Goal: Transaction & Acquisition: Purchase product/service

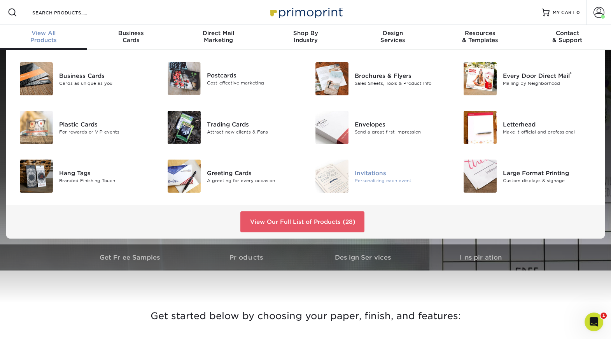
click at [372, 177] on div "Invitations" at bounding box center [401, 172] width 93 height 9
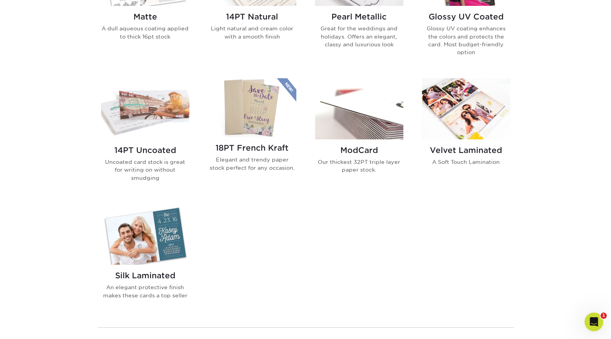
scroll to position [487, 0]
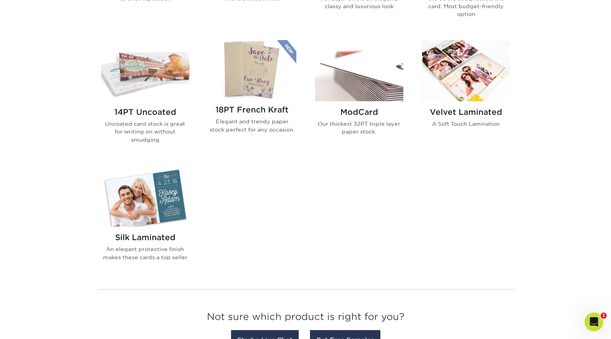
click at [259, 114] on h2 "18PT French Kraft" at bounding box center [252, 109] width 88 height 9
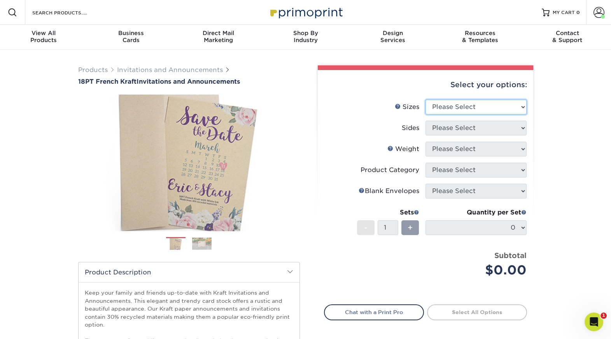
click at [478, 114] on select "Please Select 4.25" x 5.5" 4.25" x 6" 5" x 7" 5.5" x 8.5" 6" x 6"" at bounding box center [475, 107] width 101 height 15
select select "5.00x7.00"
click at [426, 114] on select "Please Select 4.25" x 5.5" 4.25" x 6" 5" x 7" 5.5" x 8.5" 6" x 6"" at bounding box center [475, 107] width 101 height 15
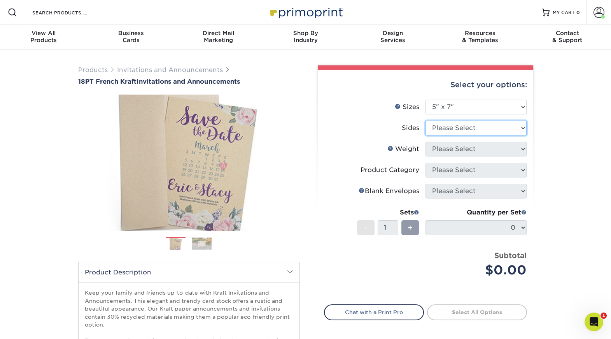
click at [460, 135] on select "Please Select Print Both Sides Print Both Sides - White Mask Back Only Print Bo…" at bounding box center [475, 128] width 101 height 15
